Goal: Task Accomplishment & Management: Complete application form

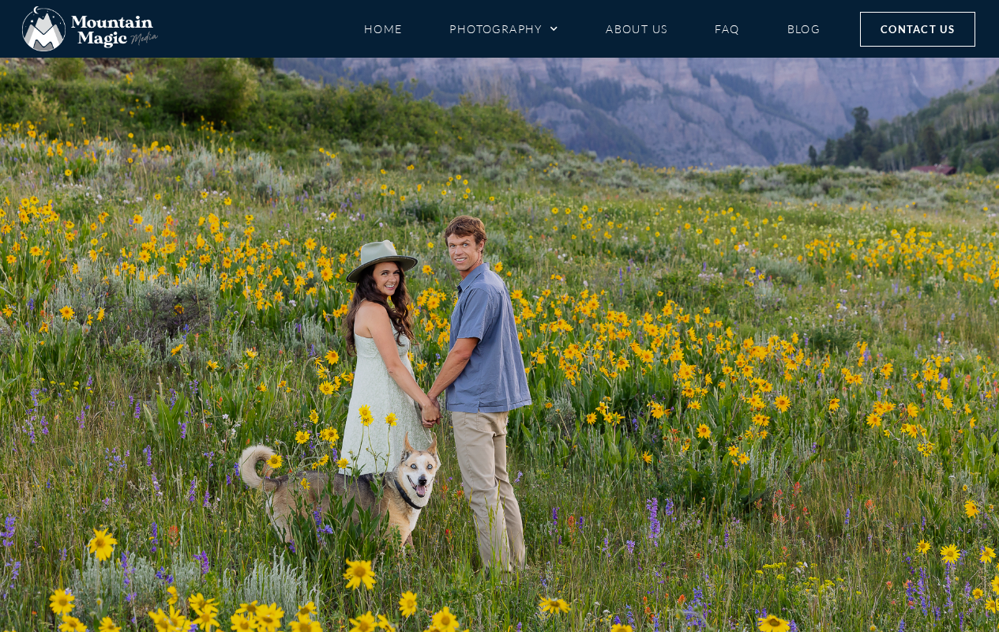
scroll to position [835, 0]
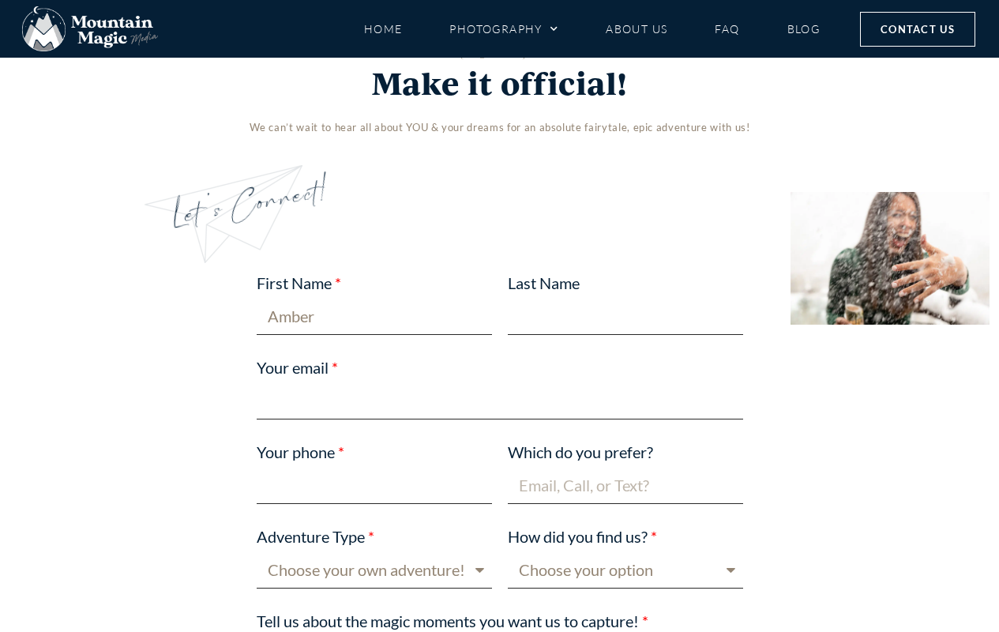
type input "Amber"
type input "[EMAIL_ADDRESS][DOMAIN_NAME]"
type input "[PHONE_NUMBER]"
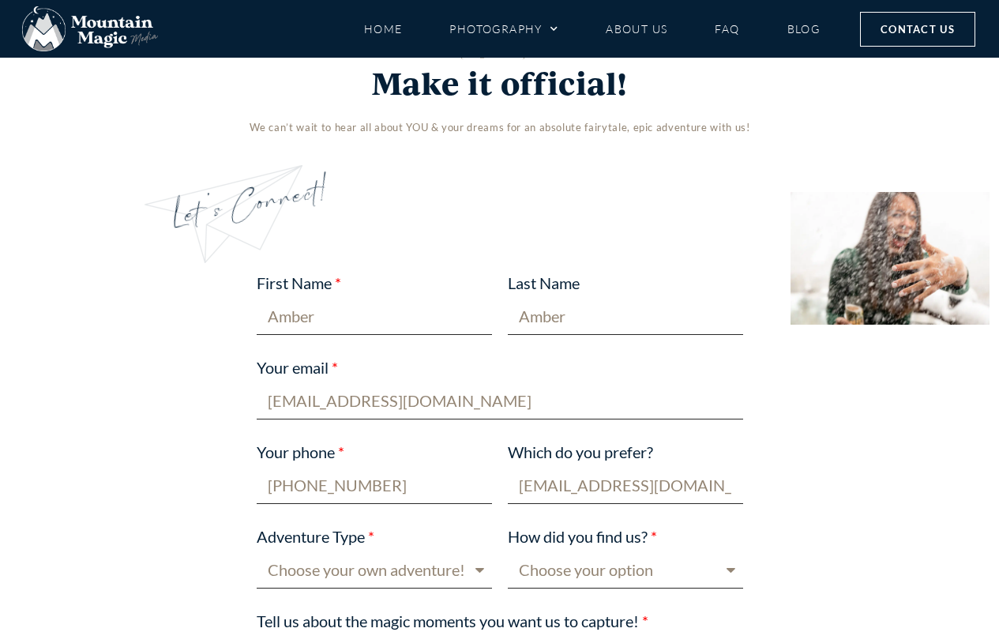
type input "[EMAIL_ADDRESS][DOMAIN_NAME]"
select select "Boudoir"
select select "Facebook"
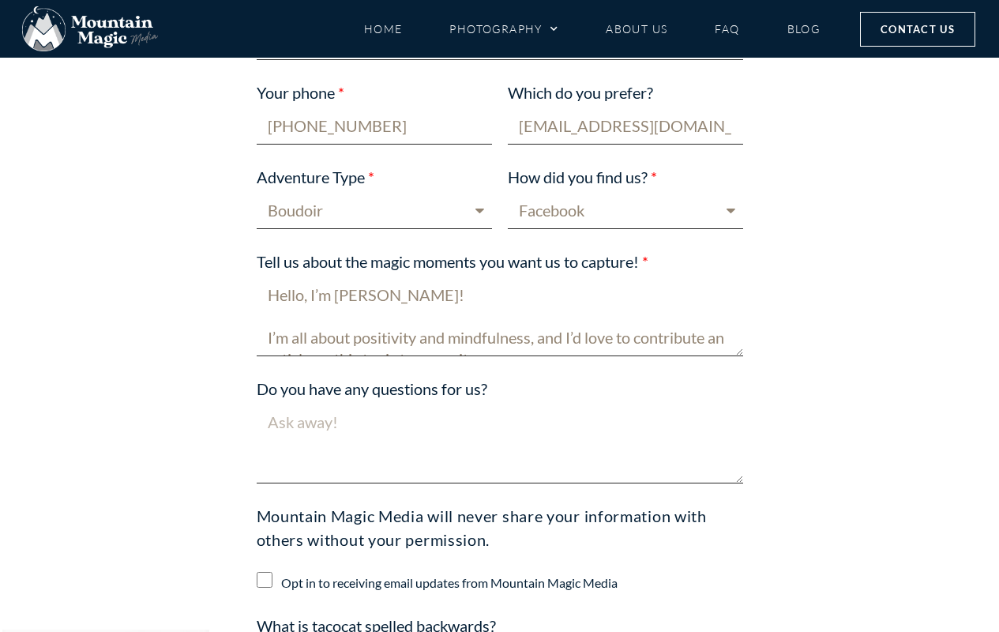
scroll to position [439, 0]
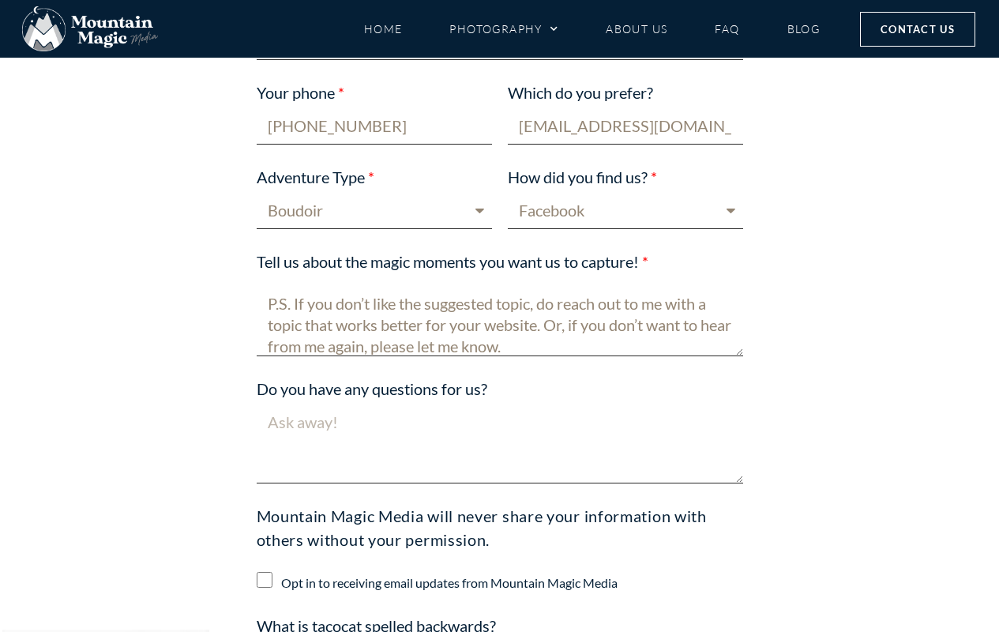
type textarea "Hello, I’m [PERSON_NAME]! I’m all about positivity and mindfulness, and I’d lov…"
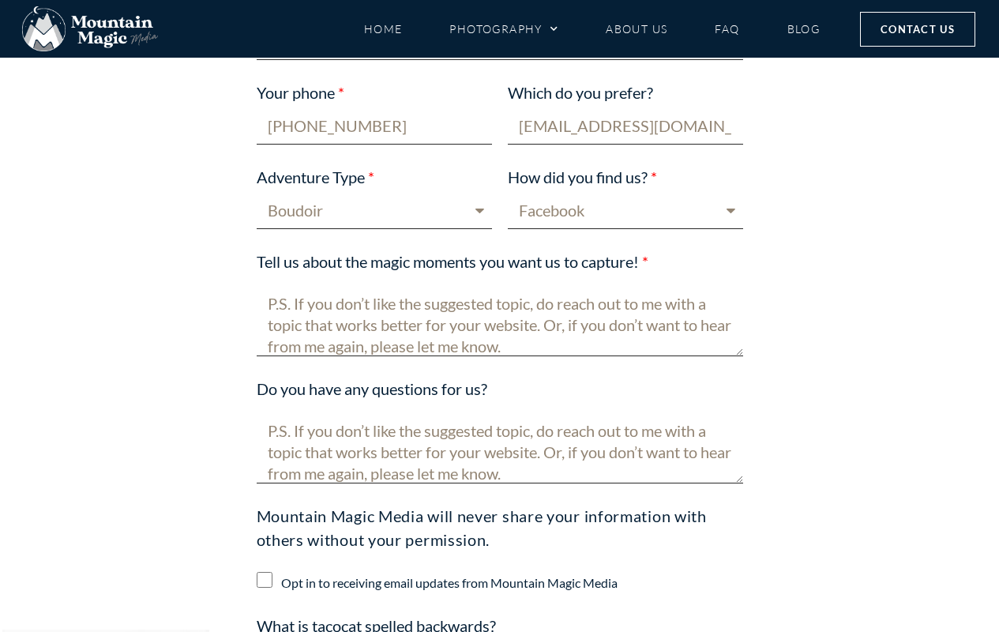
scroll to position [1595, 0]
